Goal: Navigation & Orientation: Find specific page/section

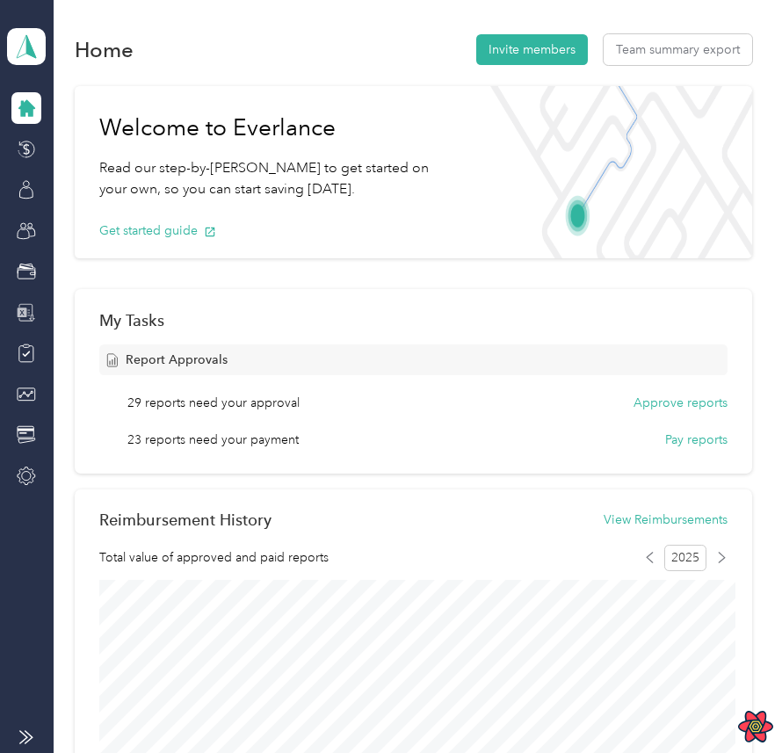
click at [20, 311] on icon at bounding box center [23, 313] width 10 height 10
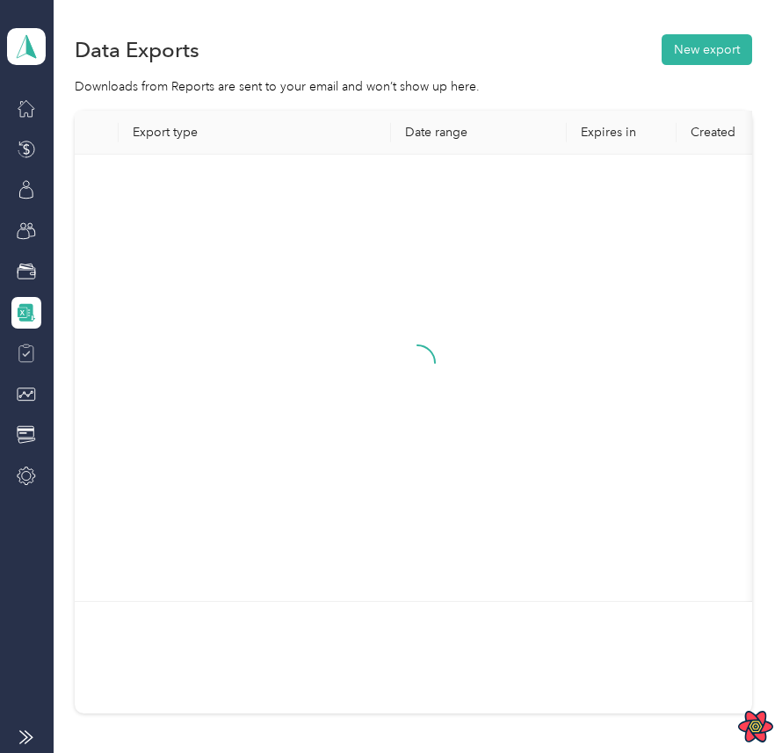
click at [23, 355] on icon at bounding box center [26, 353] width 19 height 19
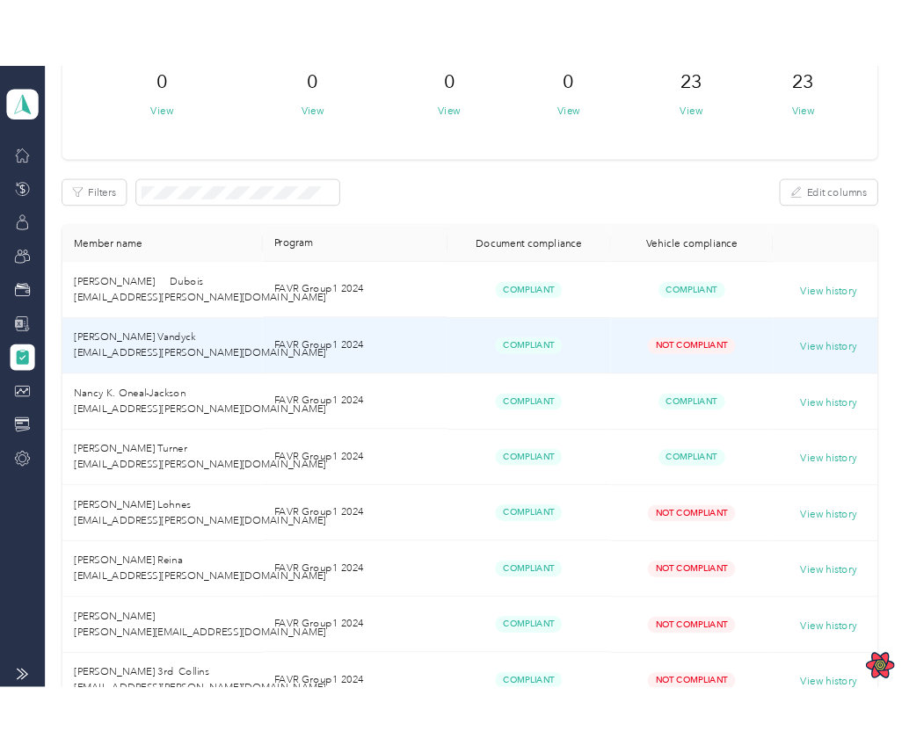
scroll to position [156, 0]
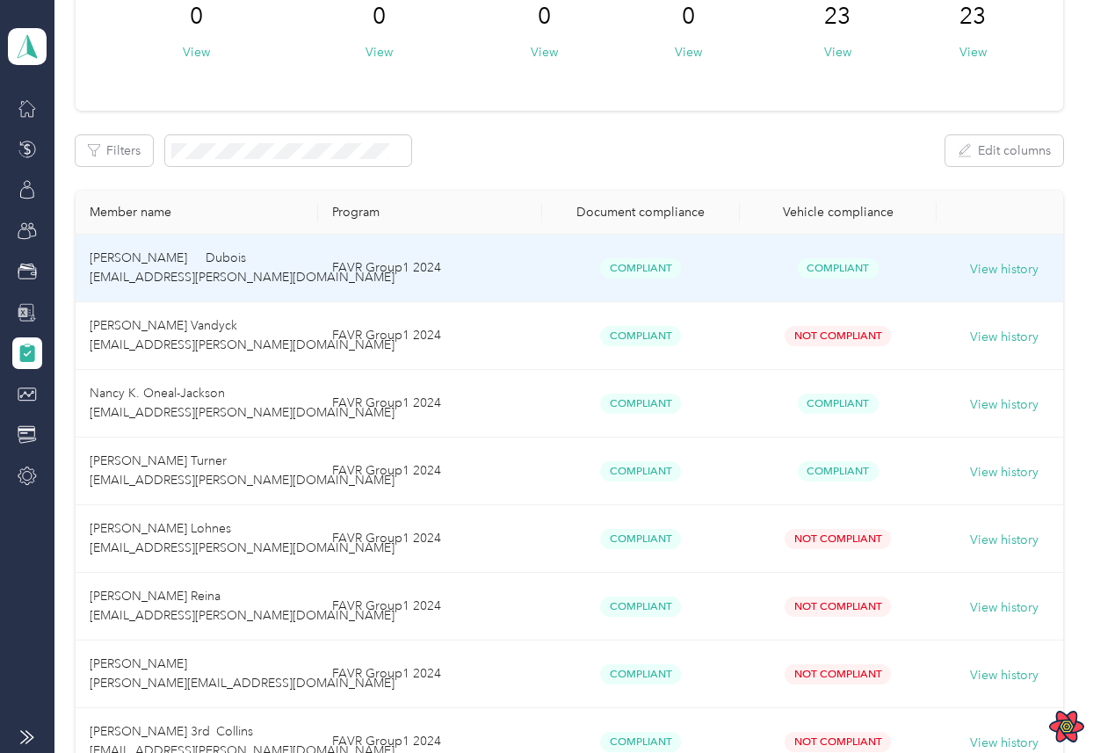
click at [560, 277] on div "Compliant" at bounding box center [641, 268] width 170 height 20
click at [497, 268] on td "FAVR Group1 2024" at bounding box center [430, 269] width 224 height 68
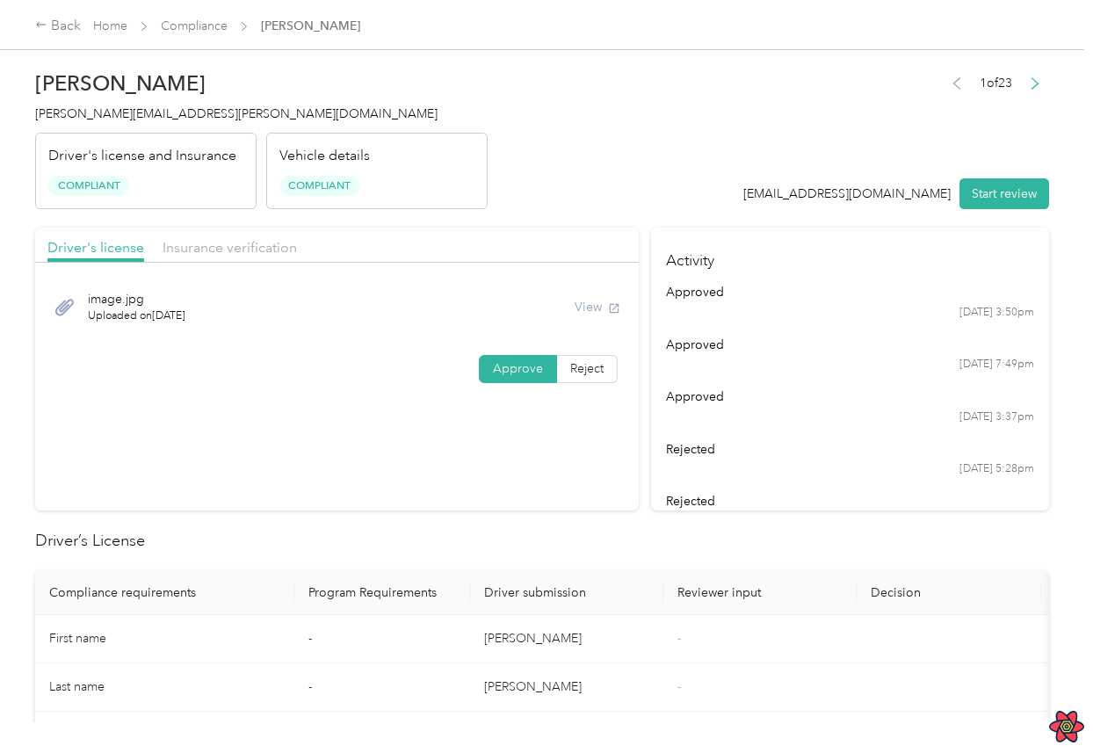
click at [600, 298] on div "View" at bounding box center [598, 307] width 46 height 18
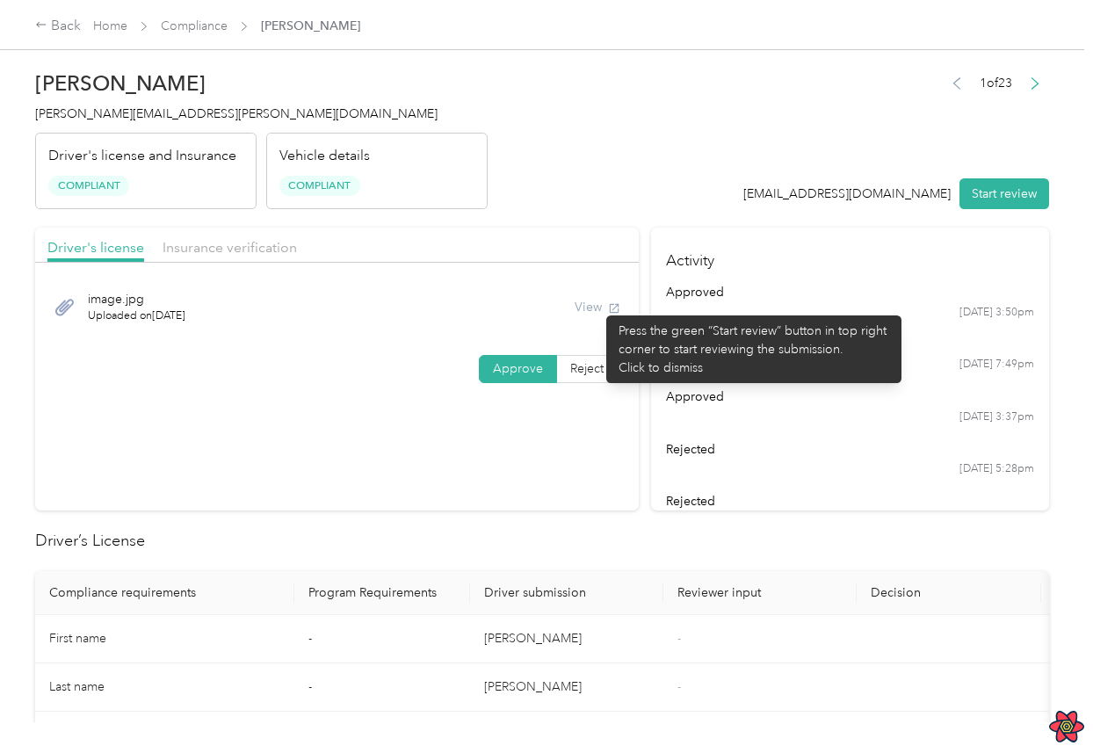
click at [598, 307] on div "View" at bounding box center [598, 307] width 46 height 18
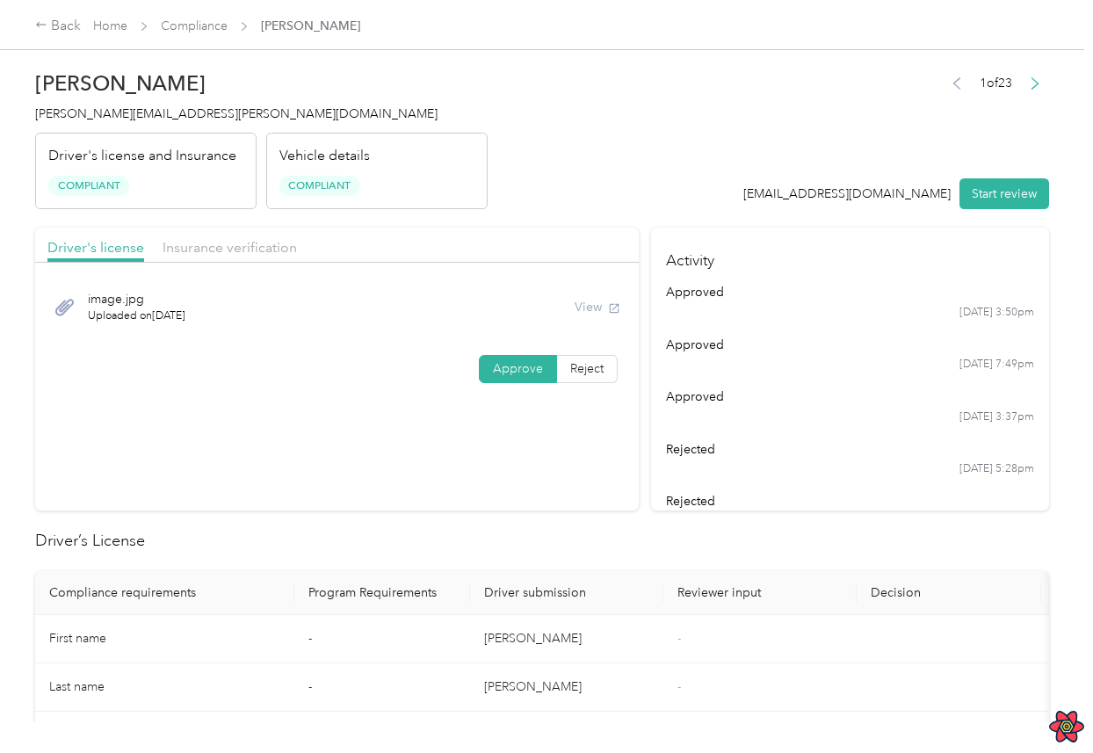
click at [598, 307] on div "View" at bounding box center [598, 307] width 46 height 18
click at [490, 69] on header "[PERSON_NAME] Dubois [EMAIL_ADDRESS][PERSON_NAME][DOMAIN_NAME] Driver's license…" at bounding box center [542, 136] width 1014 height 148
click at [57, 35] on div "Back" at bounding box center [58, 26] width 46 height 21
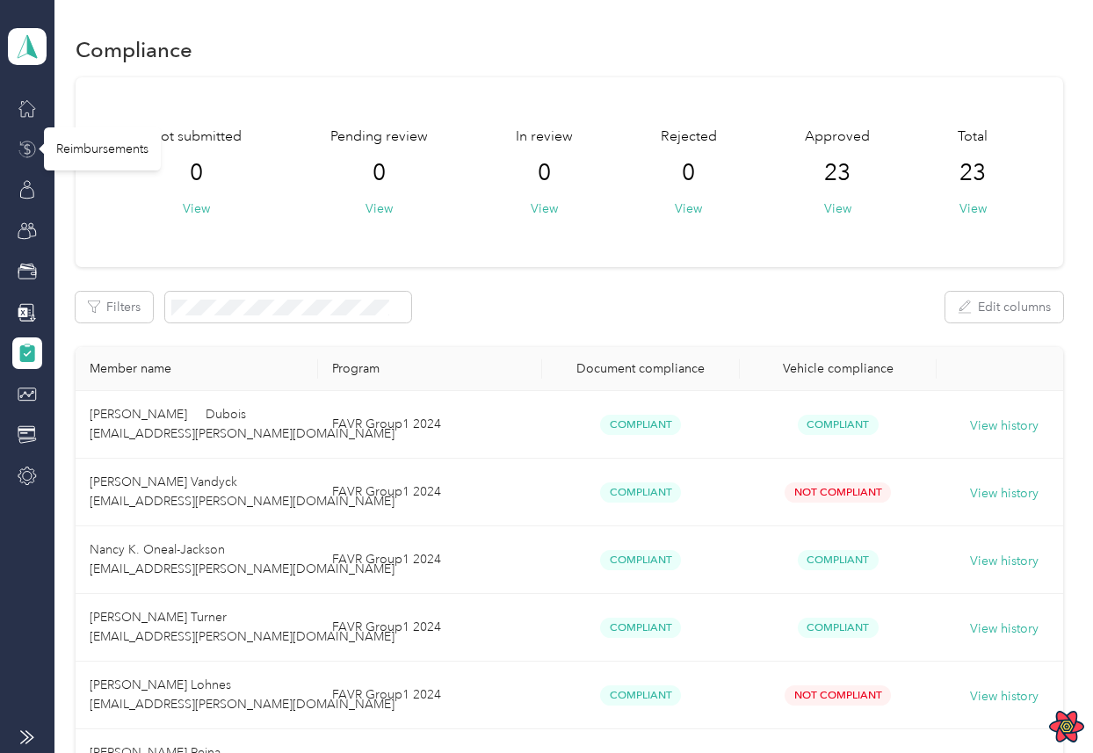
click at [25, 147] on icon at bounding box center [27, 149] width 19 height 19
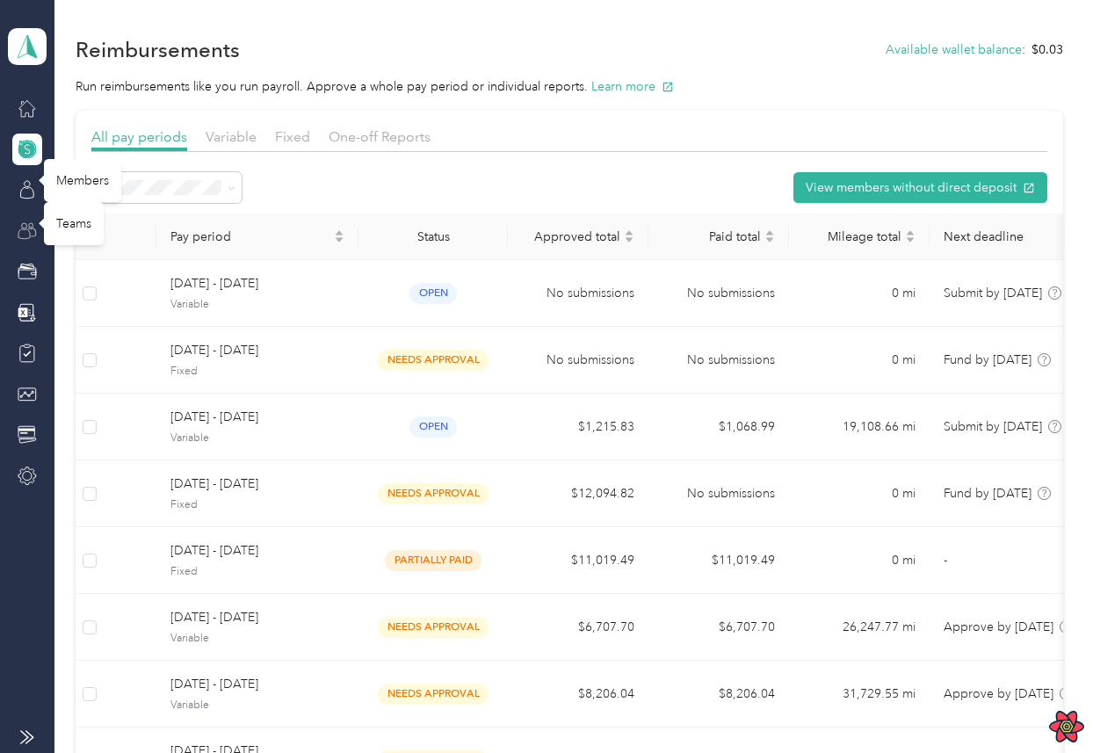
click at [33, 233] on icon at bounding box center [27, 230] width 19 height 19
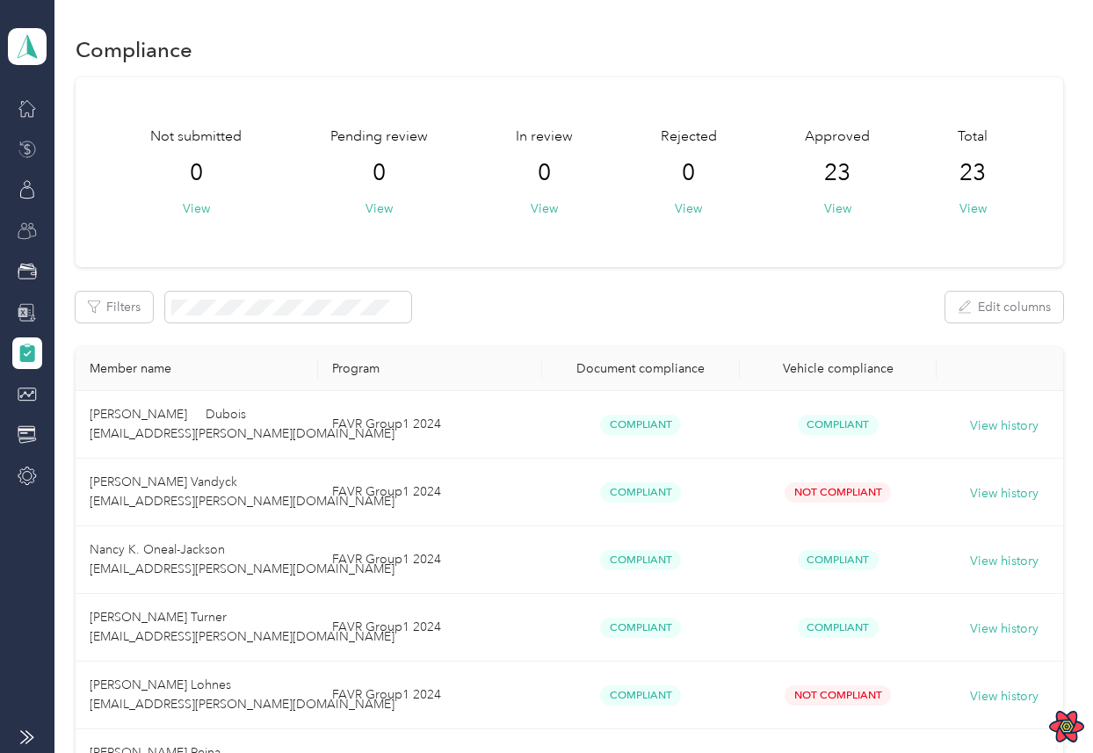
click at [29, 299] on div at bounding box center [27, 313] width 30 height 32
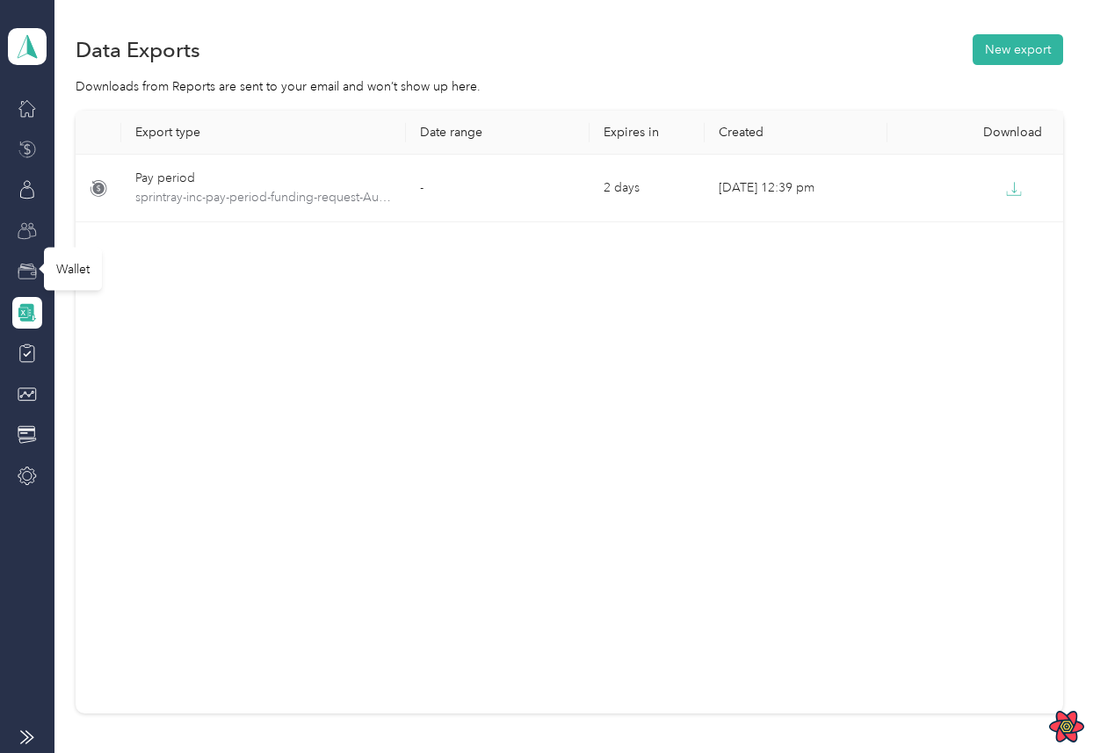
click at [28, 278] on icon at bounding box center [27, 271] width 19 height 19
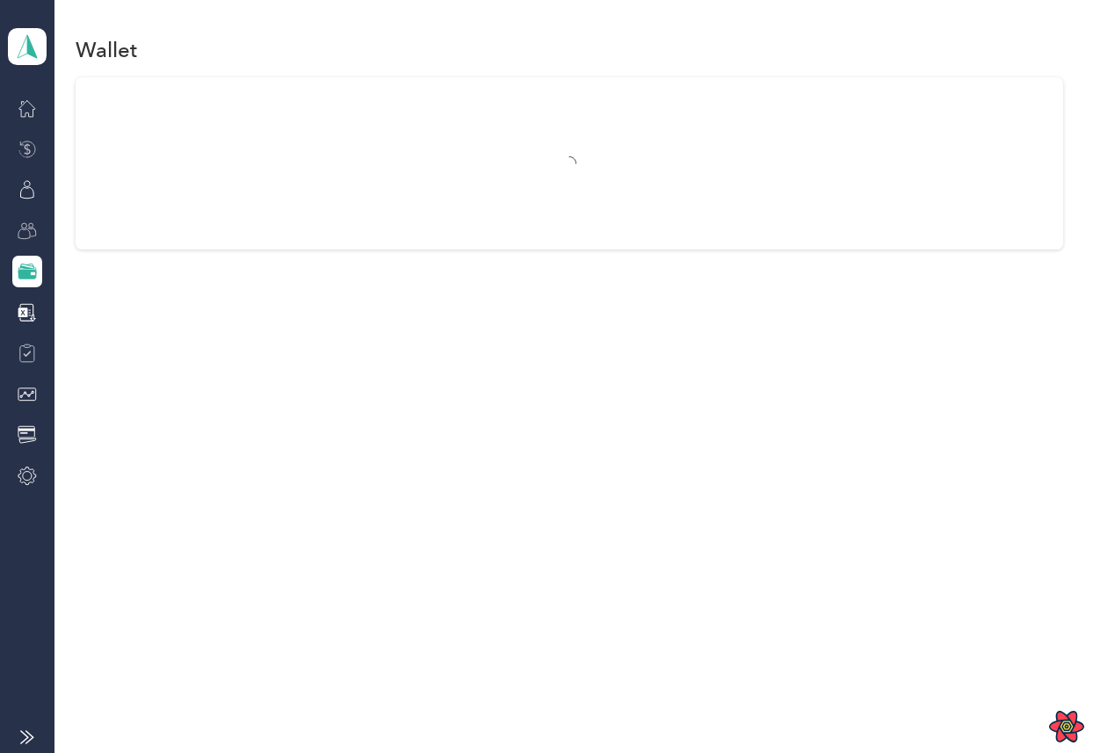
click at [27, 365] on div at bounding box center [27, 353] width 30 height 32
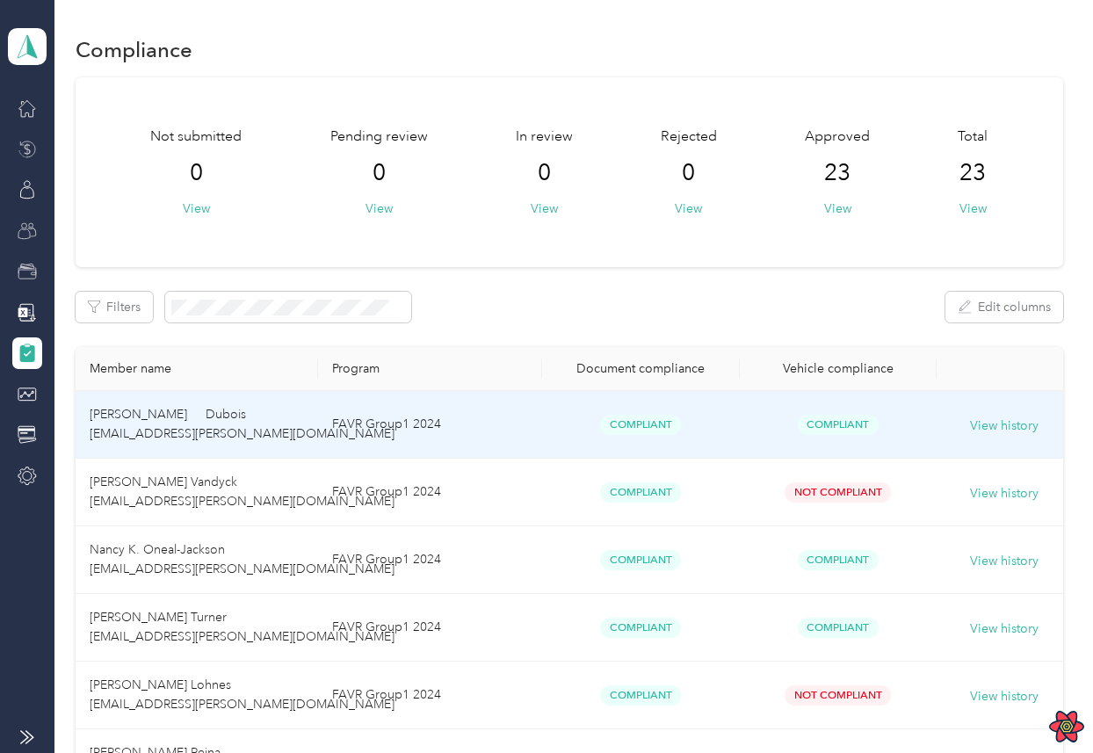
click at [537, 429] on td "FAVR Group1 2024" at bounding box center [430, 425] width 224 height 68
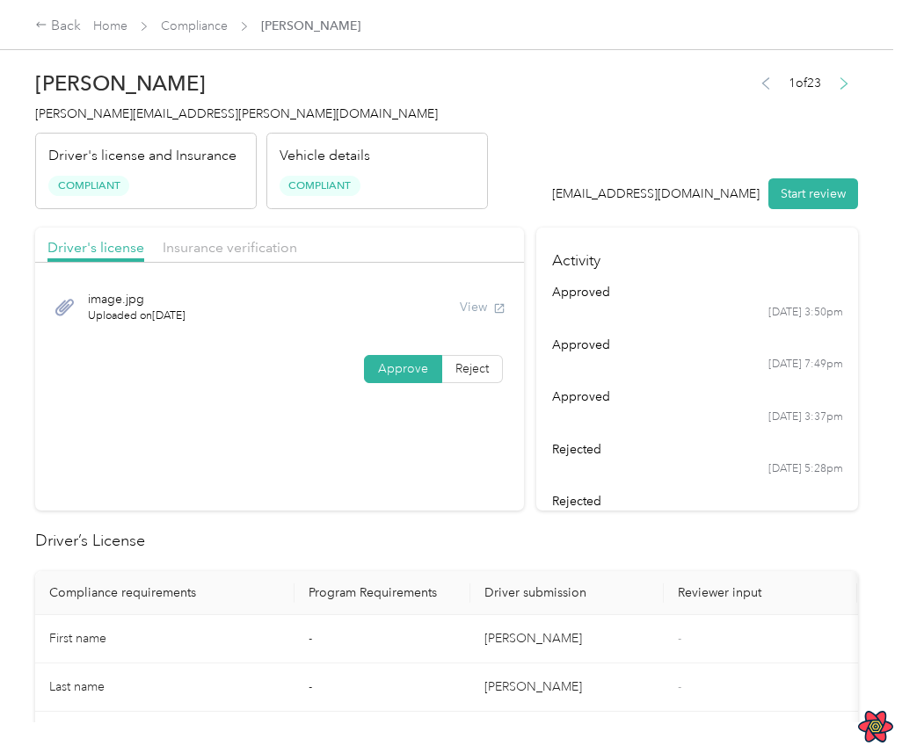
click at [781, 84] on icon "button" at bounding box center [843, 83] width 12 height 12
click at [486, 307] on div "View" at bounding box center [483, 307] width 46 height 18
click at [767, 86] on icon "button" at bounding box center [765, 83] width 12 height 12
click at [206, 26] on link "Compliance" at bounding box center [194, 25] width 67 height 15
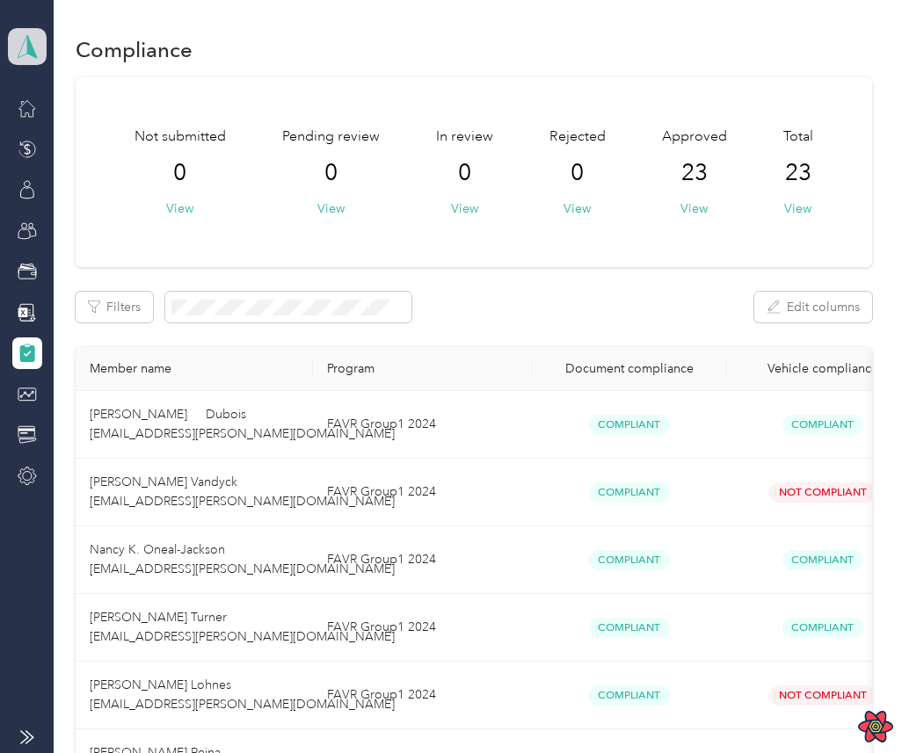
click at [31, 49] on polygon at bounding box center [32, 45] width 10 height 23
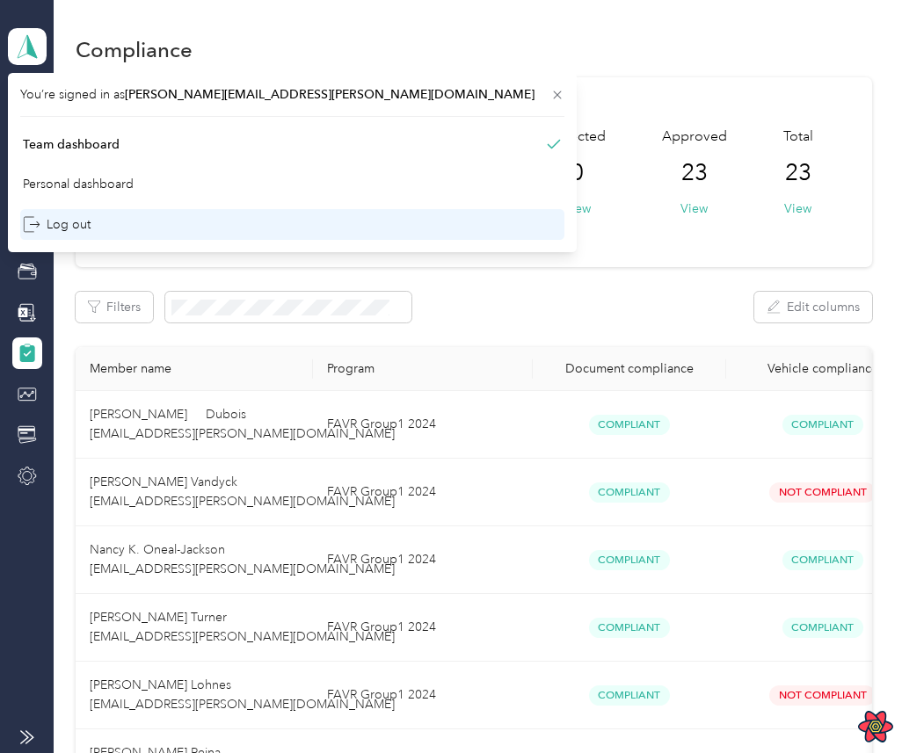
click at [98, 224] on div "Log out" at bounding box center [292, 224] width 544 height 31
